Goal: Transaction & Acquisition: Download file/media

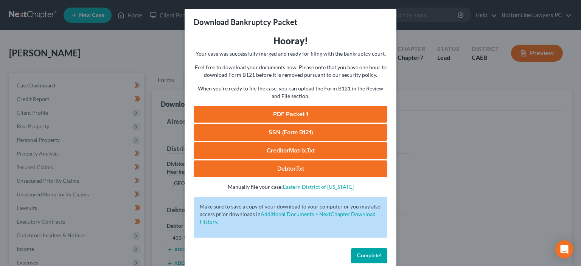
select select "2"
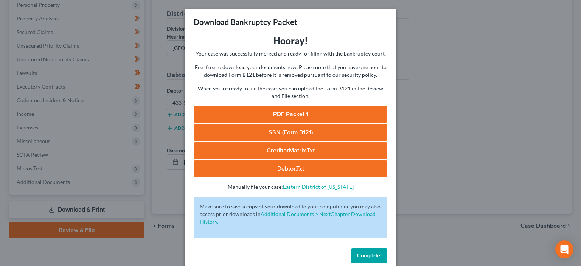
scroll to position [135, 0]
click at [372, 254] on span "Complete!" at bounding box center [369, 255] width 24 height 6
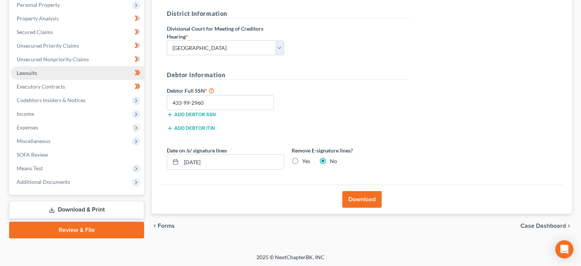
scroll to position [0, 0]
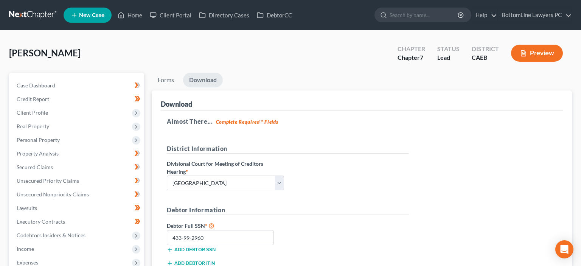
click at [36, 16] on link at bounding box center [33, 15] width 48 height 14
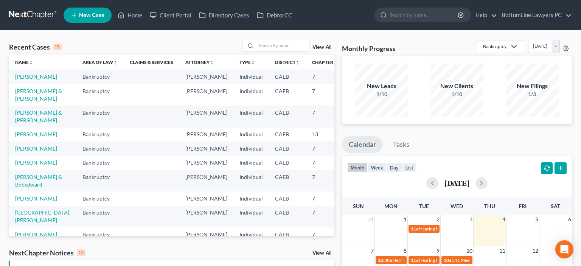
click at [23, 106] on td "Fearon, Arthur & Fearon , Nathalie" at bounding box center [42, 95] width 67 height 22
click at [24, 102] on link "Fearon, Arthur & Fearon , Nathalie" at bounding box center [38, 95] width 47 height 14
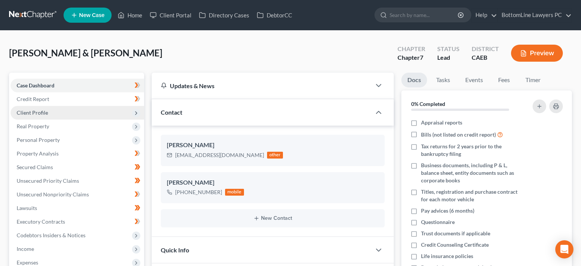
click at [52, 114] on span "Client Profile" at bounding box center [78, 113] width 134 height 14
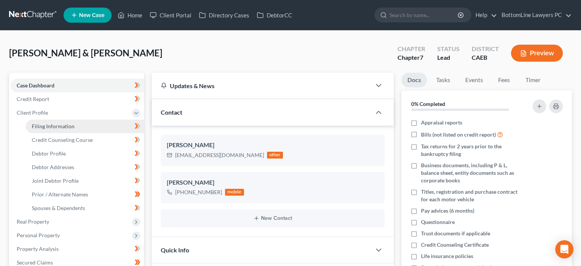
click at [62, 126] on span "Filing Information" at bounding box center [53, 126] width 43 height 6
select select "1"
select select "0"
select select "4"
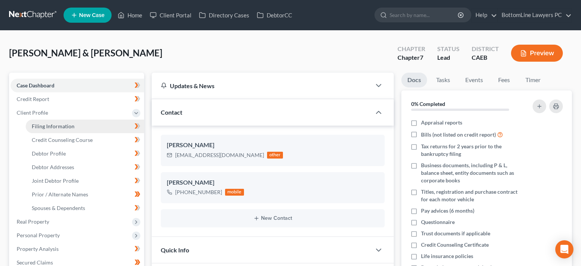
select select "0"
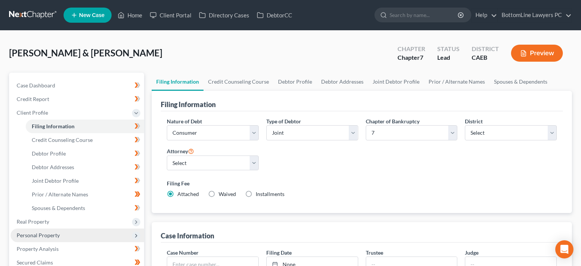
click at [44, 235] on span "Personal Property" at bounding box center [38, 235] width 43 height 6
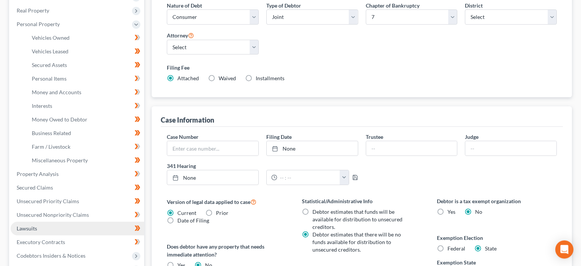
scroll to position [120, 0]
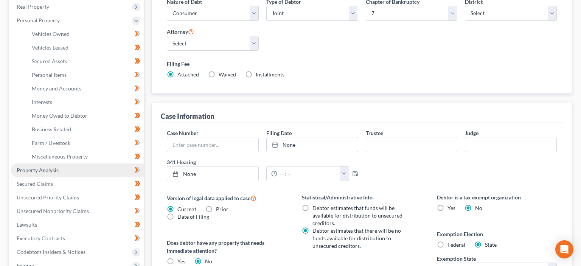
click at [45, 170] on span "Property Analysis" at bounding box center [38, 170] width 42 height 6
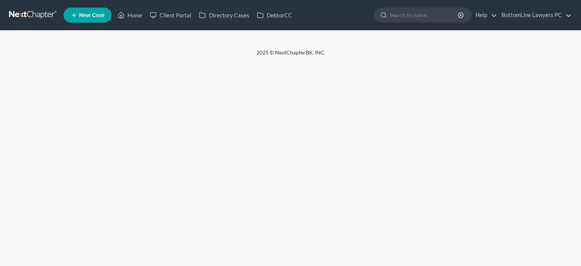
select select "29"
select select "4"
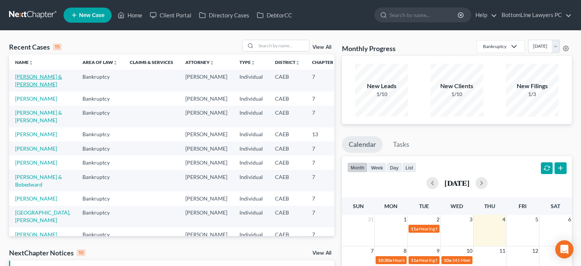
click at [25, 85] on link "Fearon, Arthur & Fearon , Nathalie" at bounding box center [38, 80] width 47 height 14
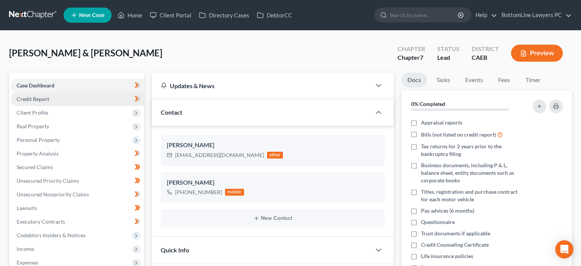
click at [40, 100] on span "Credit Report" at bounding box center [33, 99] width 33 height 6
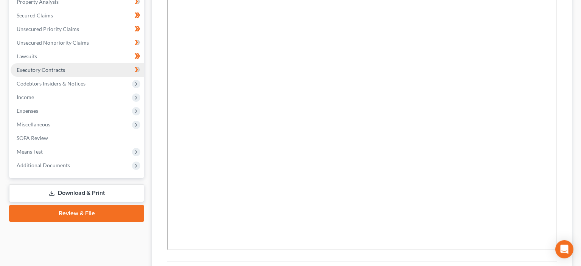
scroll to position [160, 0]
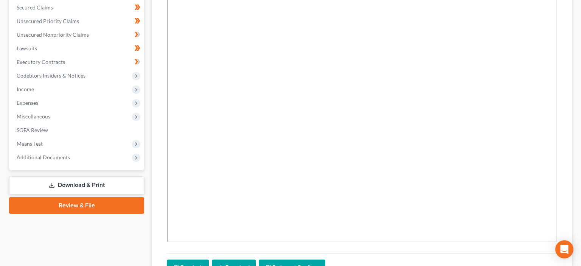
click at [80, 185] on link "Download & Print" at bounding box center [76, 185] width 135 height 18
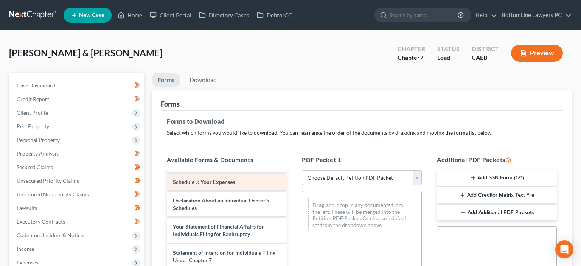
scroll to position [708, 0]
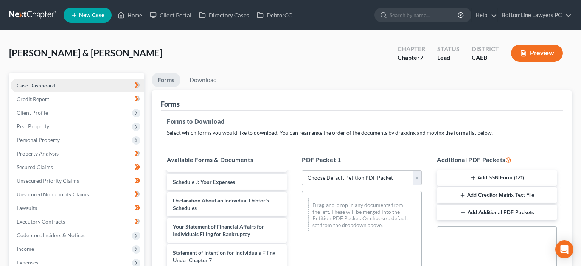
click at [48, 86] on span "Case Dashboard" at bounding box center [36, 85] width 39 height 6
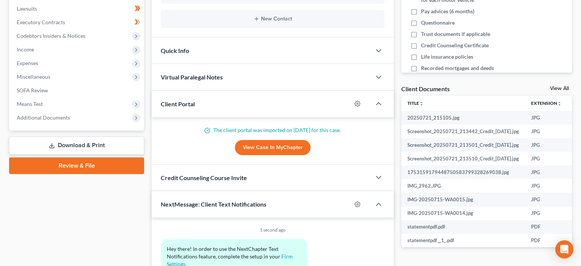
scroll to position [200, 0]
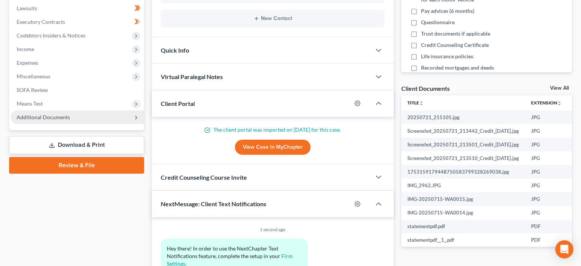
click at [50, 116] on span "Additional Documents" at bounding box center [43, 117] width 53 height 6
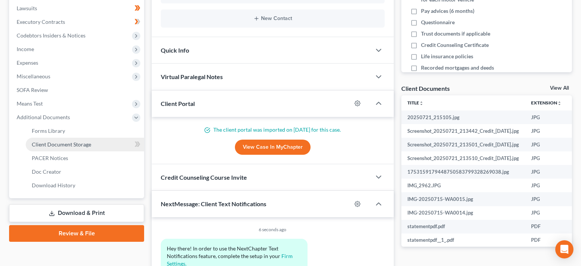
click at [63, 145] on span "Client Document Storage" at bounding box center [61, 144] width 59 height 6
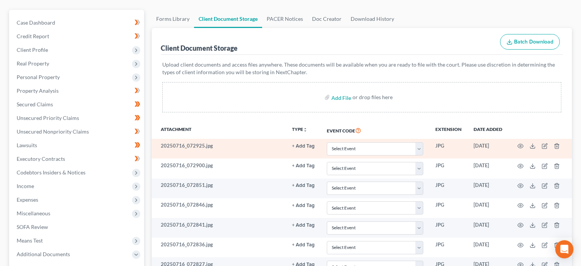
scroll to position [80, 0]
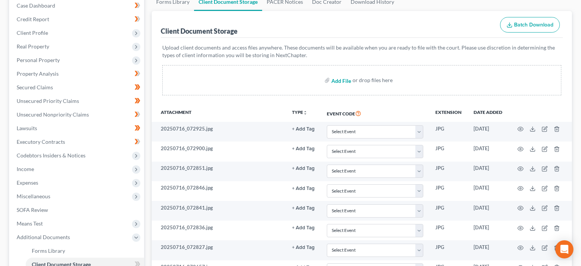
click at [337, 81] on input "file" at bounding box center [340, 80] width 18 height 14
type input "C:\fakepath\Fearon 15725-CAE-CC-039920183_Fearon_15725-CAE-CC-039920184_Fearon.…"
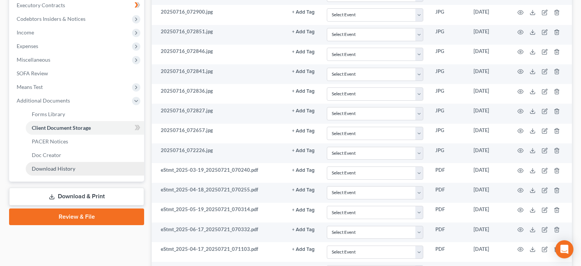
scroll to position [240, 0]
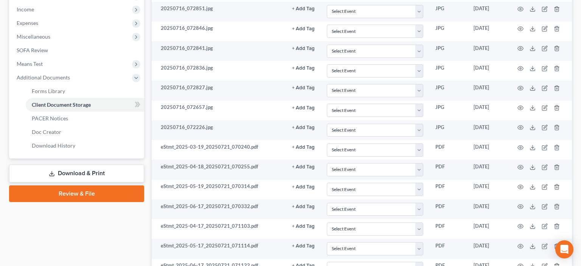
click at [82, 172] on link "Download & Print" at bounding box center [76, 174] width 135 height 18
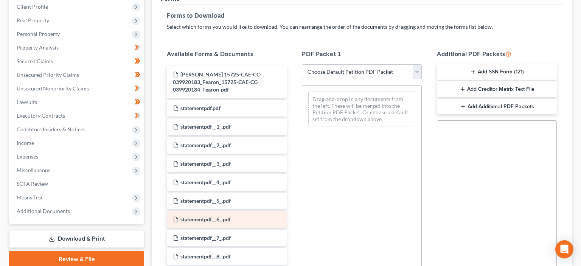
scroll to position [81, 0]
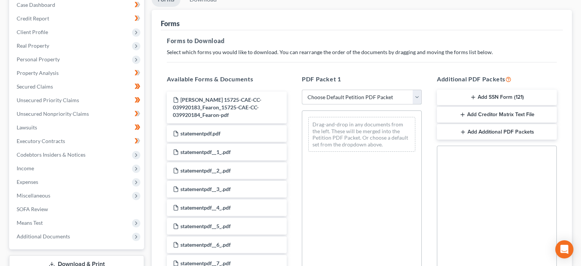
click at [302, 90] on select "Choose Default Petition PDF Packet Complete Bankruptcy Petition (all forms and …" at bounding box center [362, 97] width 120 height 15
select select "0"
click option "Complete Bankruptcy Petition (all forms and schedules)" at bounding box center [0, 0] width 0 height 0
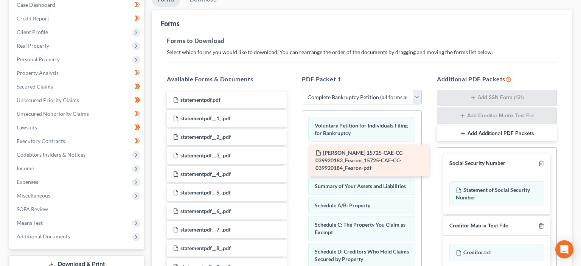
drag, startPoint x: 213, startPoint y: 110, endPoint x: 355, endPoint y: 163, distance: 152.4
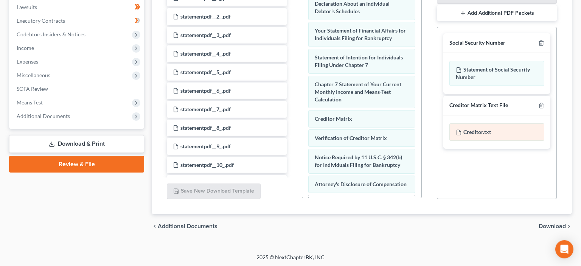
scroll to position [201, 0]
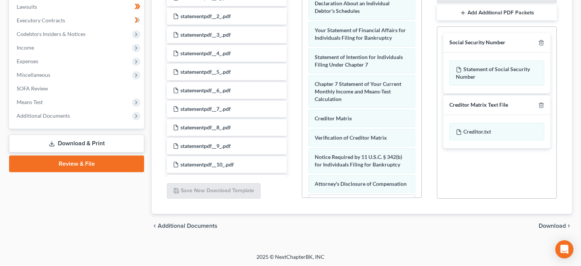
click at [557, 224] on span "Download" at bounding box center [552, 226] width 27 height 6
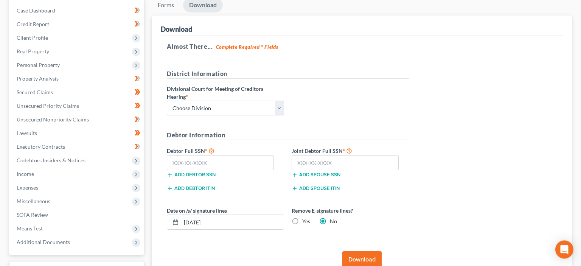
scroll to position [15, 0]
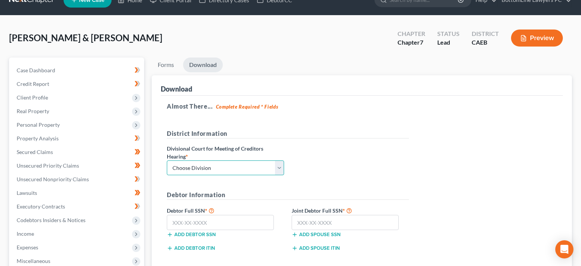
click at [167, 160] on select "Choose Division Fresno Modesto Sacramento" at bounding box center [225, 167] width 117 height 15
select select "2"
click option "[GEOGRAPHIC_DATA]" at bounding box center [0, 0] width 0 height 0
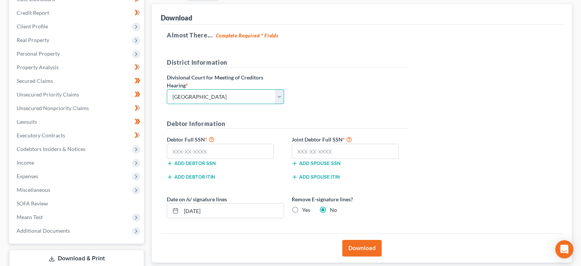
scroll to position [95, 0]
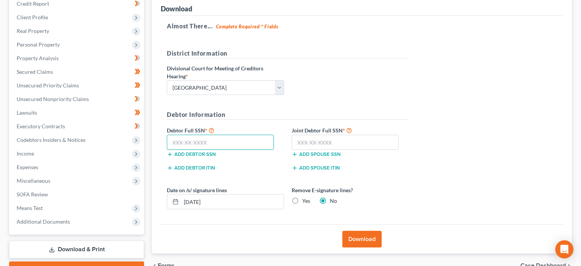
click at [193, 143] on input "text" at bounding box center [220, 142] width 107 height 15
type input "595-02-3698"
click at [321, 143] on input "text" at bounding box center [345, 142] width 107 height 15
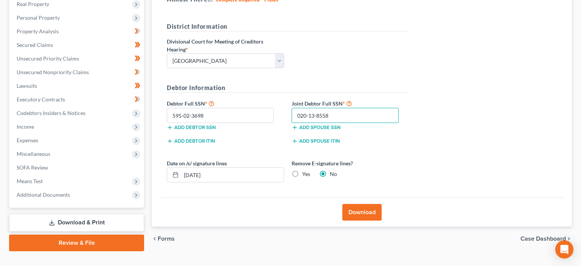
scroll to position [135, 0]
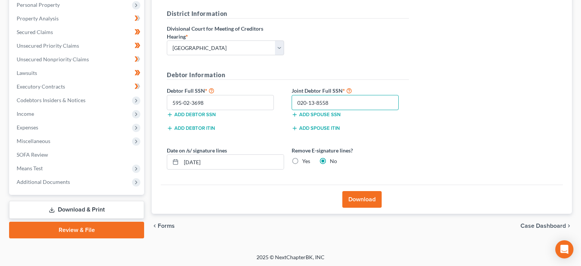
type input "020-13-8558"
click at [358, 199] on button "Download" at bounding box center [361, 199] width 39 height 17
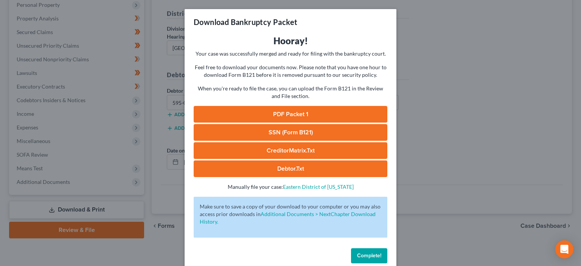
click at [279, 112] on link "PDF Packet 1" at bounding box center [291, 114] width 194 height 17
click at [284, 134] on link "SSN (Form B121)" at bounding box center [291, 132] width 194 height 17
